Goal: Information Seeking & Learning: Understand process/instructions

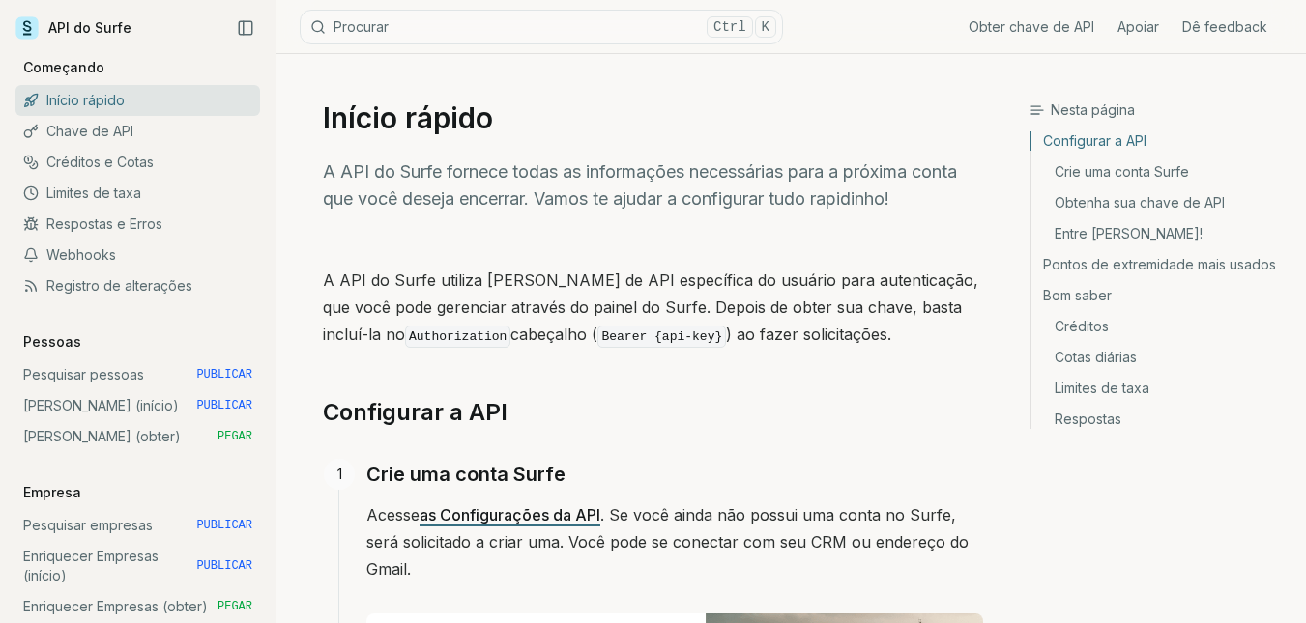
click at [477, 478] on font "Crie uma conta Surfe" at bounding box center [465, 474] width 199 height 23
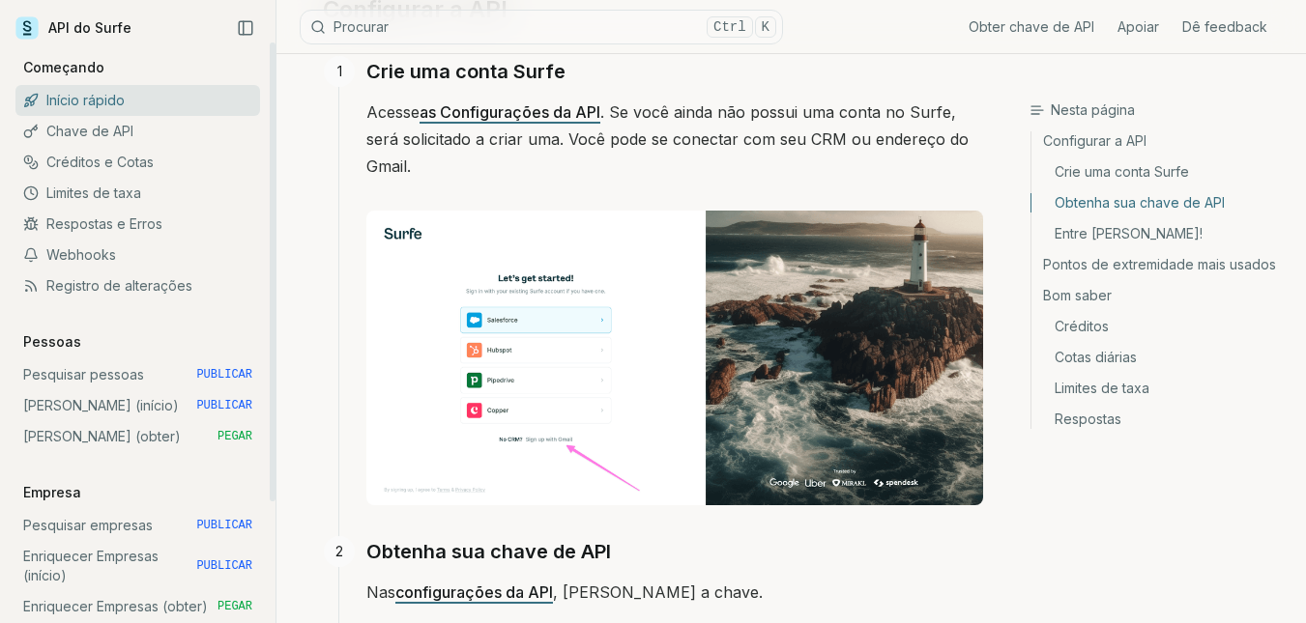
scroll to position [401, 0]
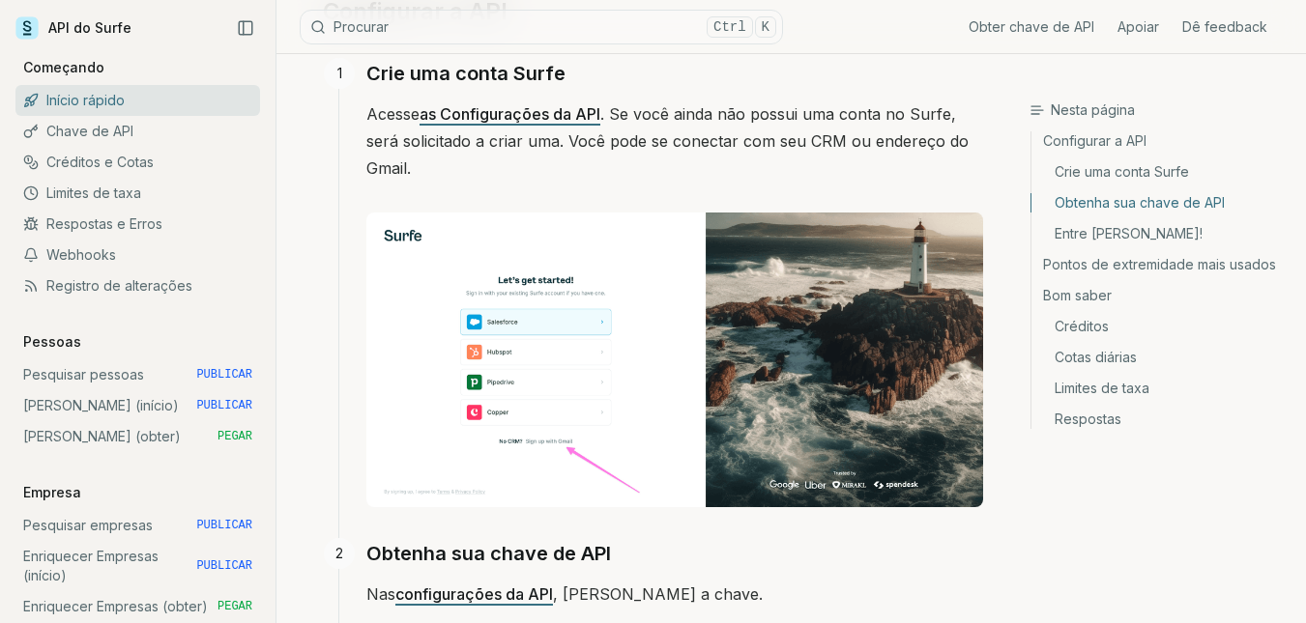
click at [37, 32] on icon at bounding box center [26, 27] width 23 height 23
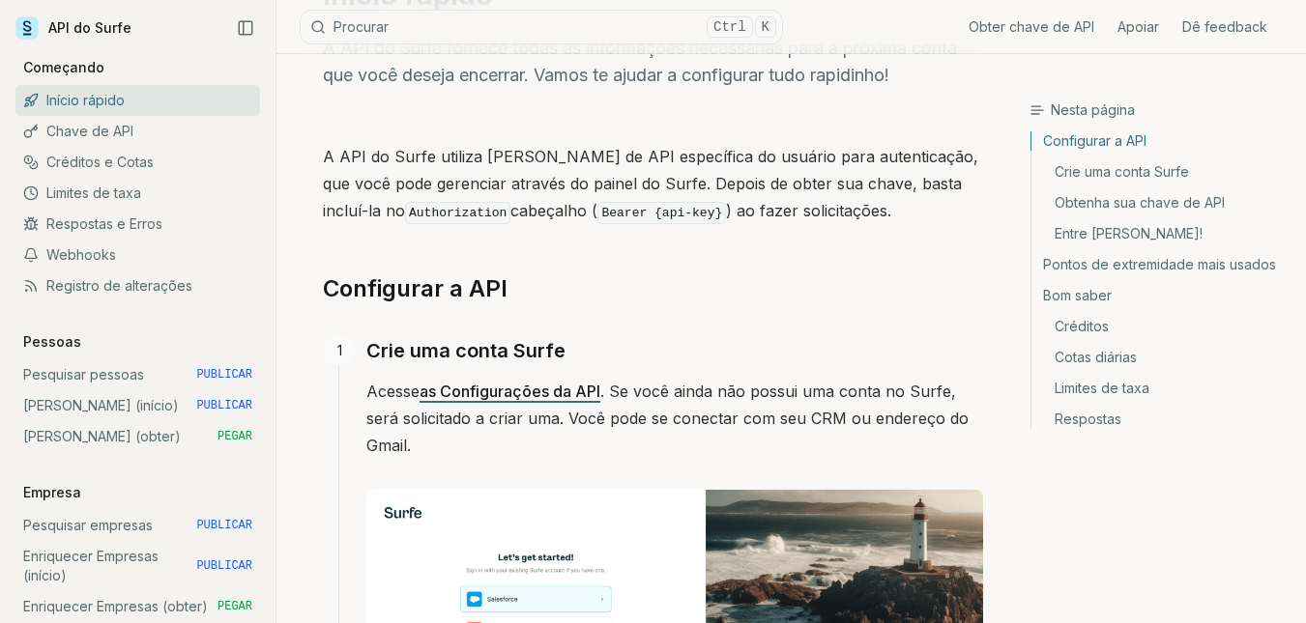
scroll to position [135, 0]
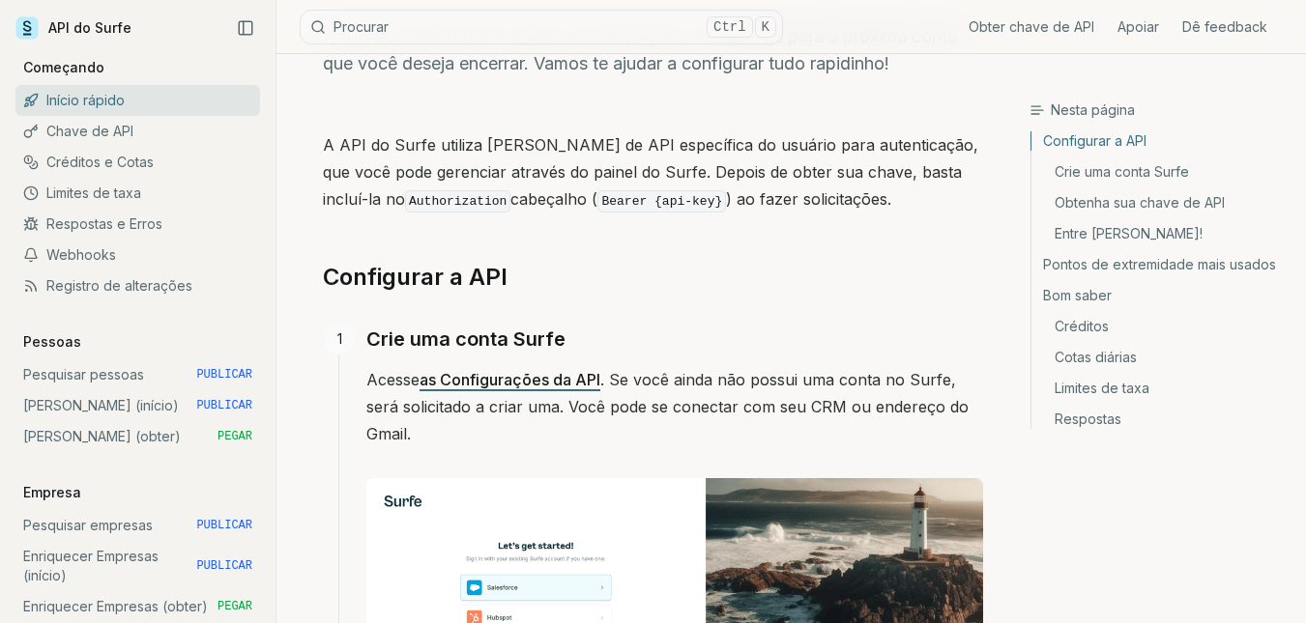
click at [531, 385] on font "as Configurações da API" at bounding box center [510, 379] width 181 height 19
click at [779, 131] on p "A API do Surfe utiliza uma chave de API específica do usuário para autenticação…" at bounding box center [653, 173] width 660 height 84
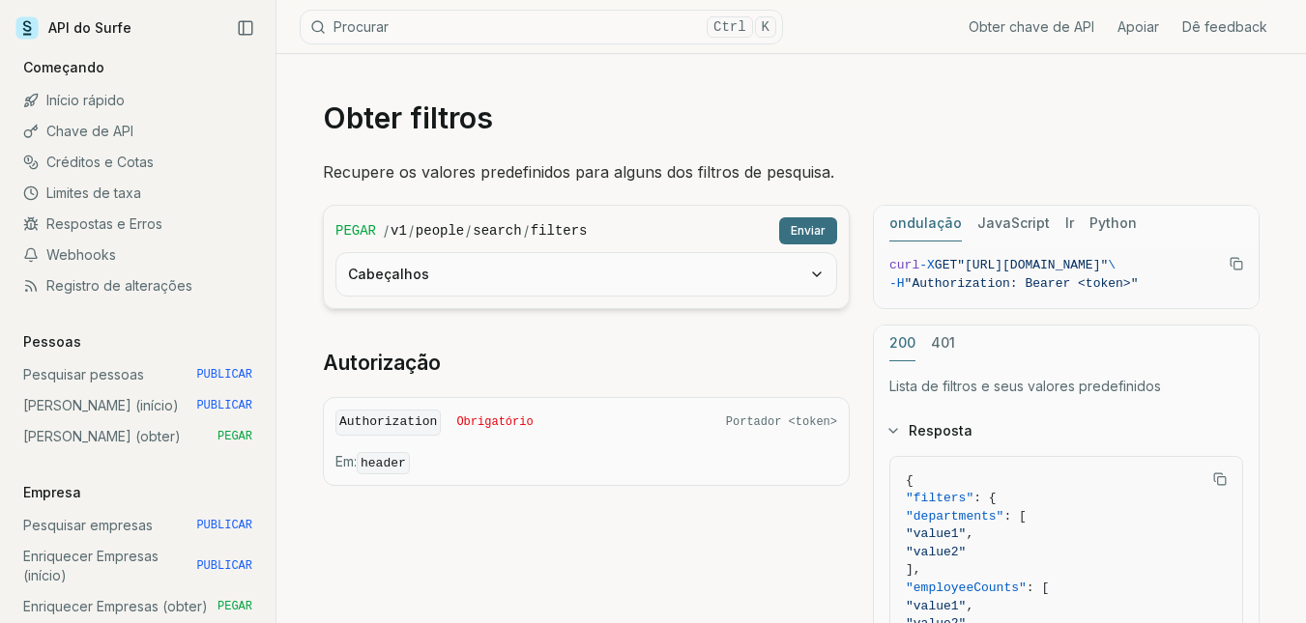
click at [641, 276] on button "Cabeçalhos" at bounding box center [586, 274] width 500 height 43
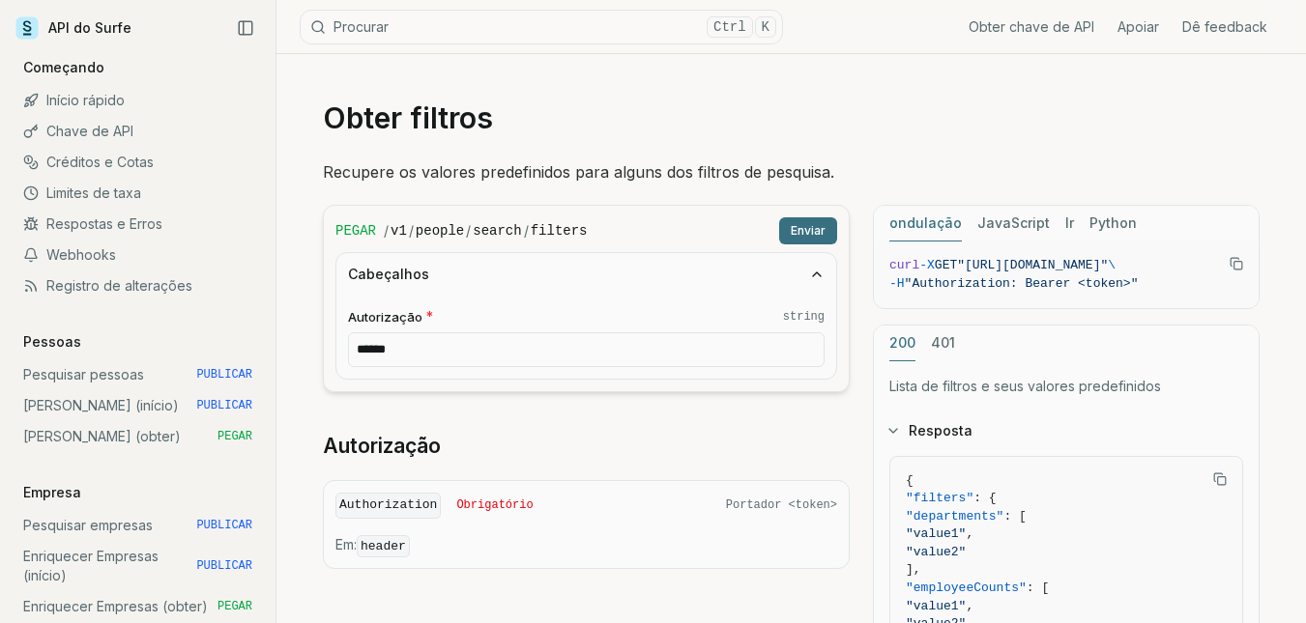
click at [641, 276] on button "Cabeçalhos" at bounding box center [586, 274] width 500 height 43
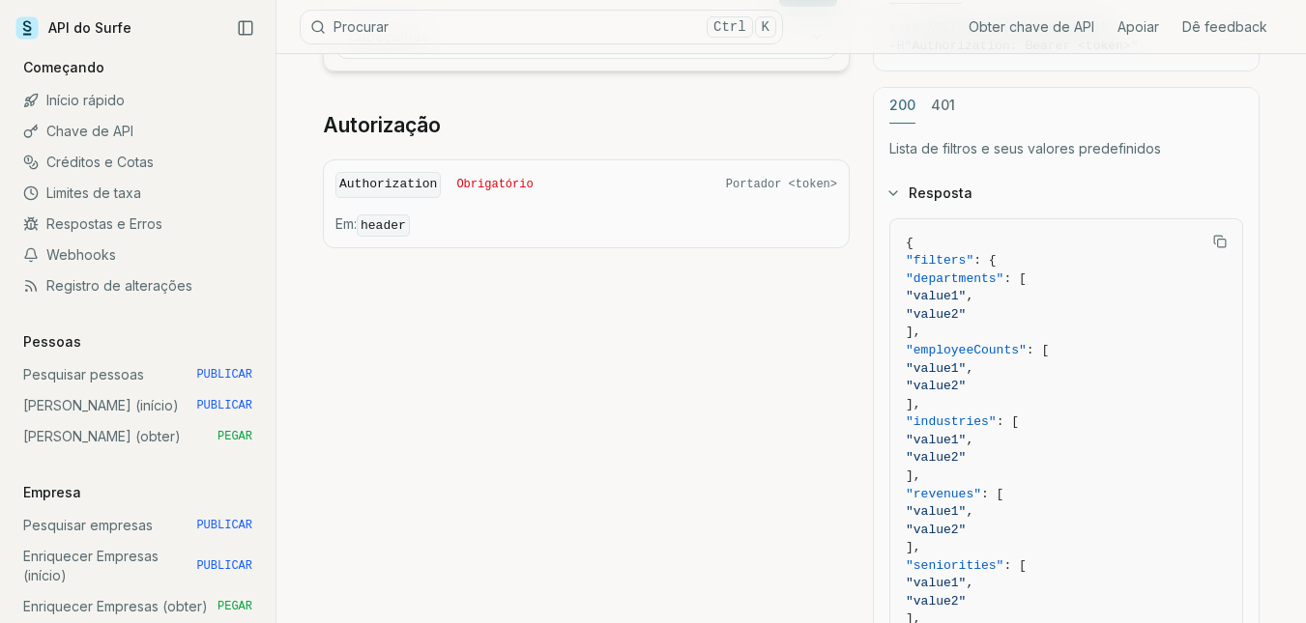
scroll to position [239, 0]
